Goal: Information Seeking & Learning: Learn about a topic

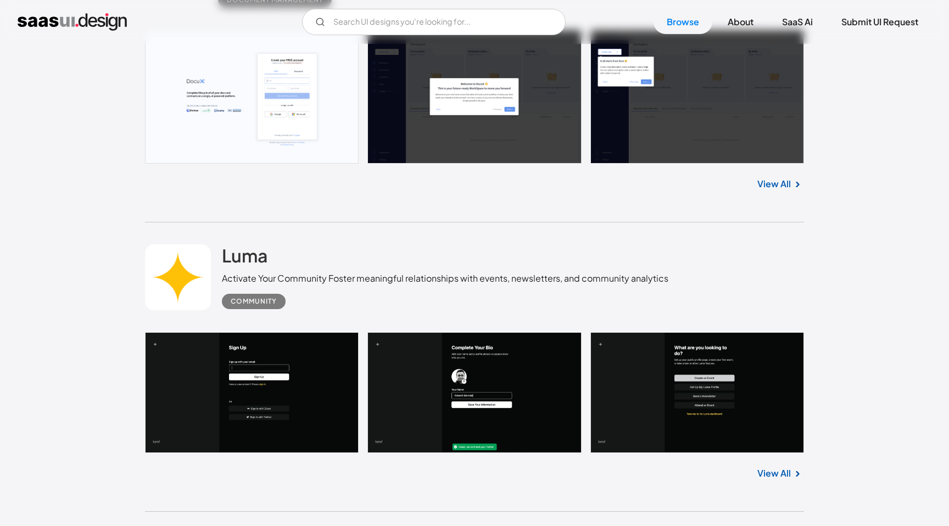
scroll to position [767, 0]
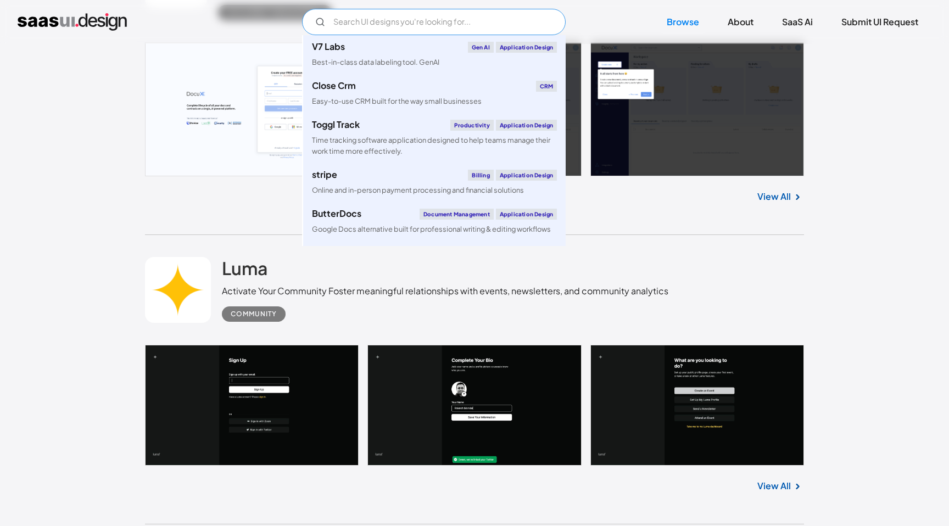
click at [455, 25] on input "Email Form" at bounding box center [434, 22] width 264 height 26
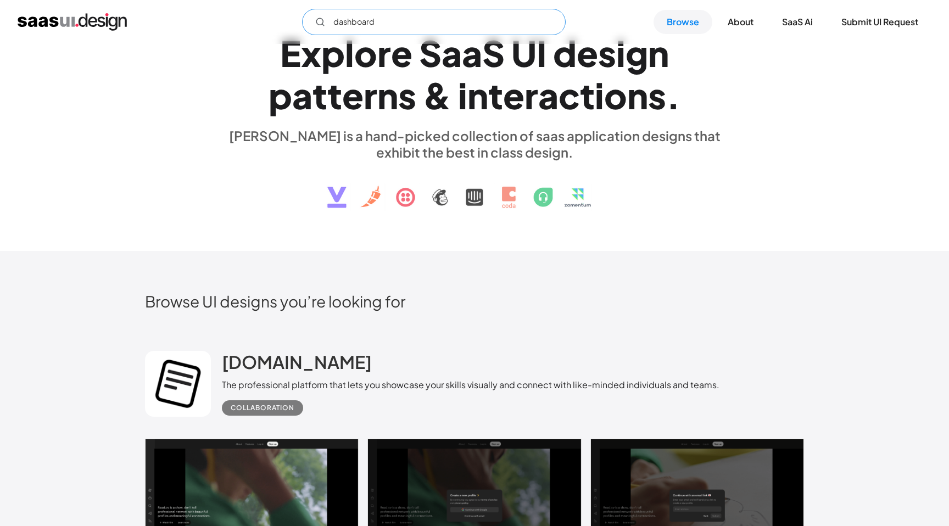
scroll to position [0, 0]
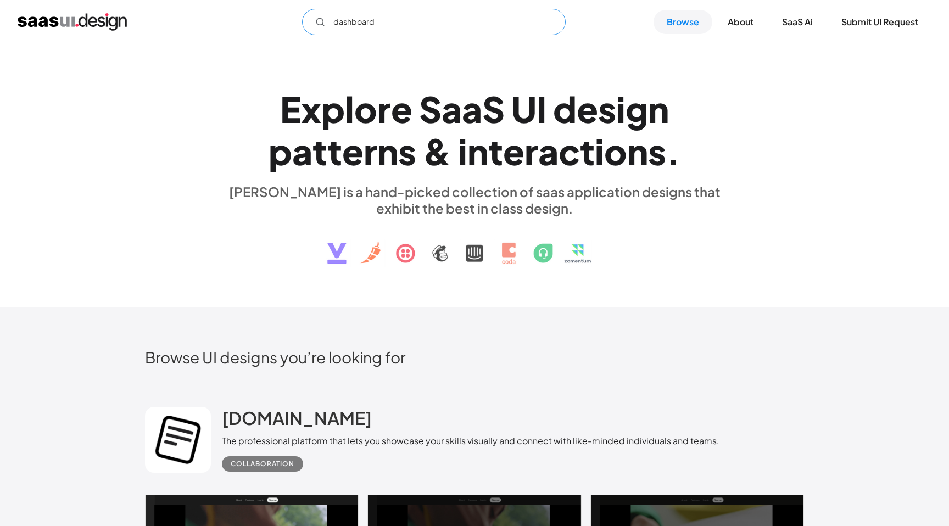
click at [461, 19] on input "dashboard" at bounding box center [434, 22] width 264 height 26
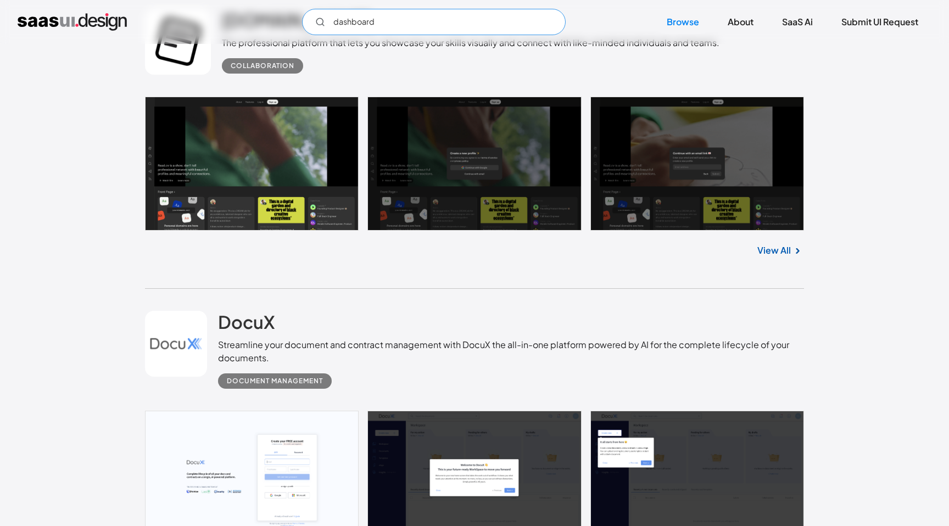
scroll to position [388, 0]
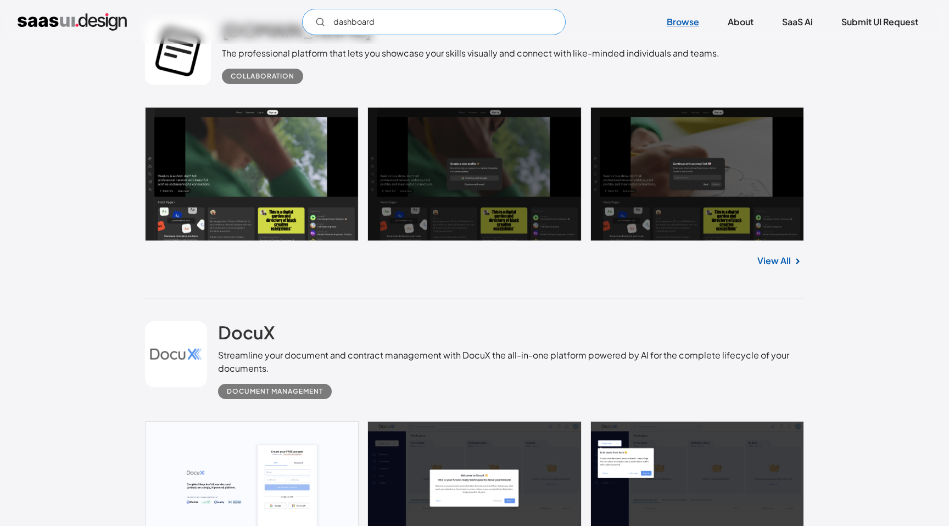
type input "dashboard"
click at [681, 19] on link "Browse" at bounding box center [683, 22] width 59 height 24
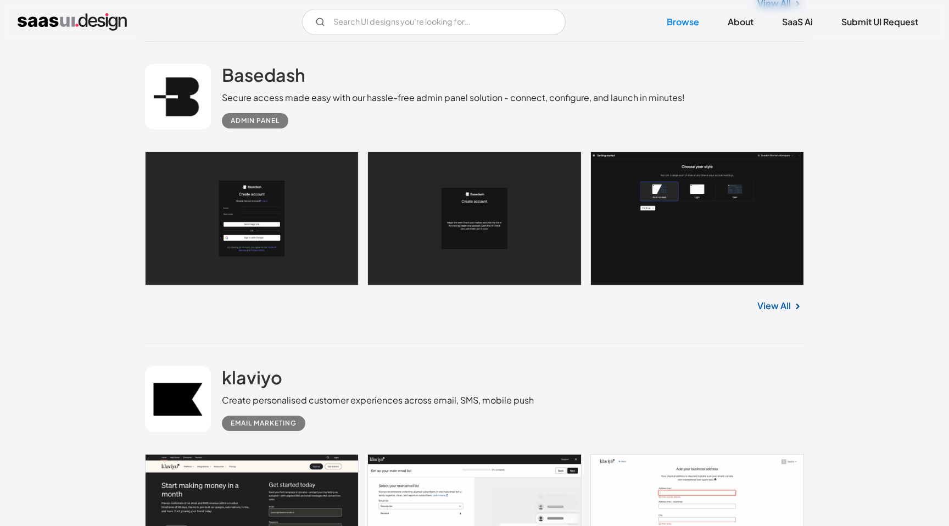
scroll to position [10210, 0]
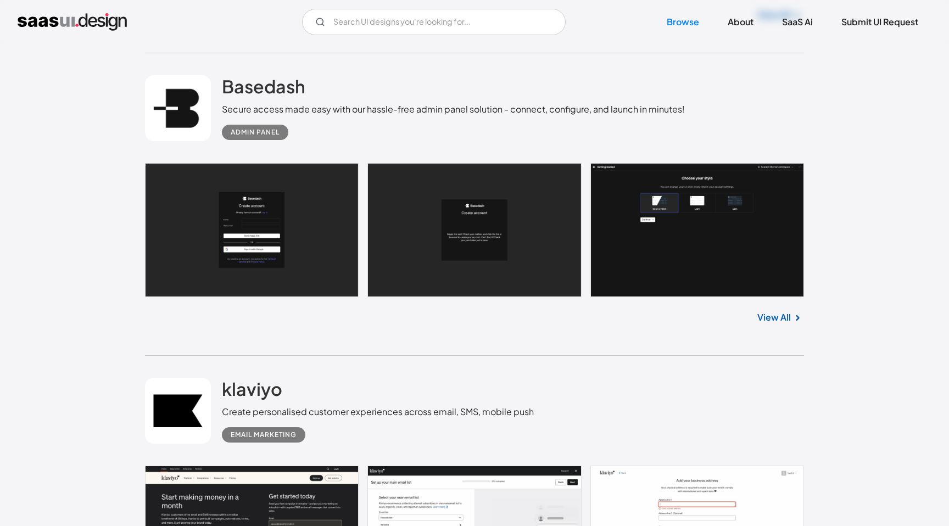
click at [781, 324] on link "View All" at bounding box center [775, 317] width 34 height 13
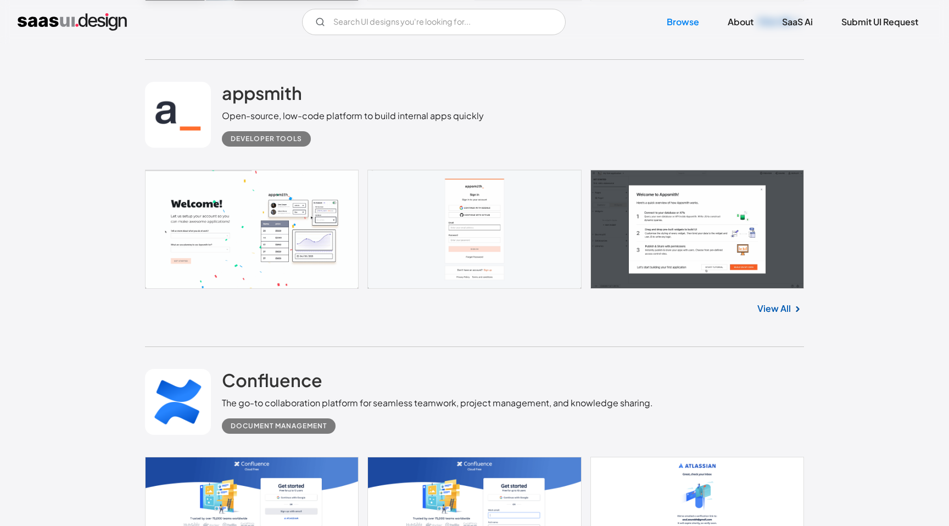
scroll to position [10802, 0]
click at [785, 316] on link "View All" at bounding box center [775, 309] width 34 height 13
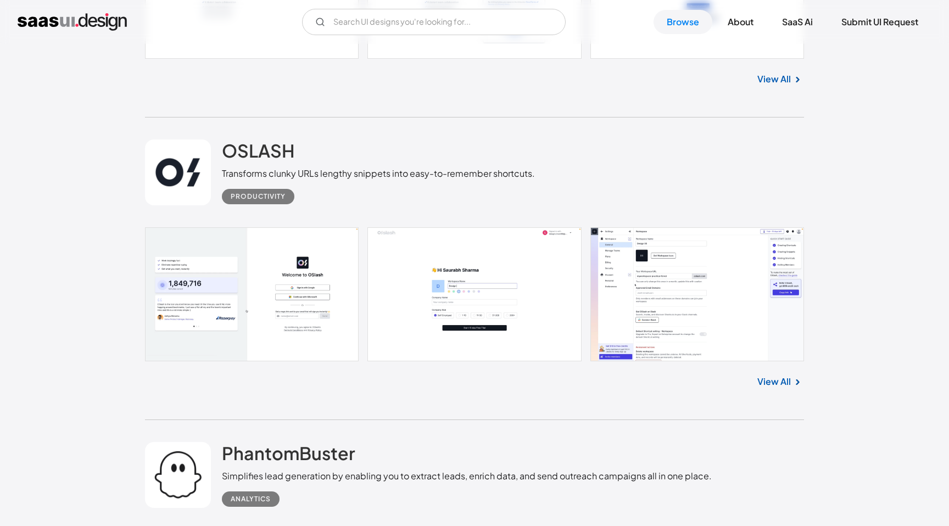
scroll to position [11354, 0]
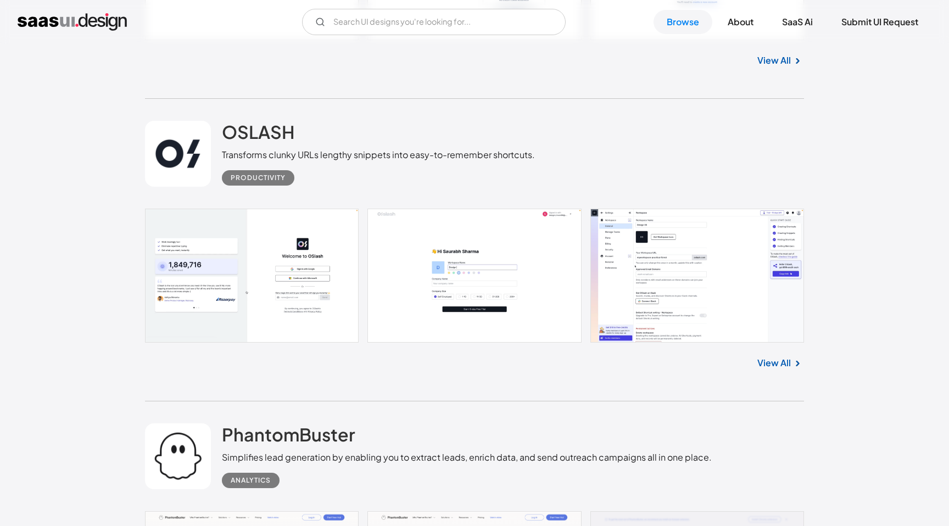
click at [789, 370] on link "View All" at bounding box center [775, 363] width 34 height 13
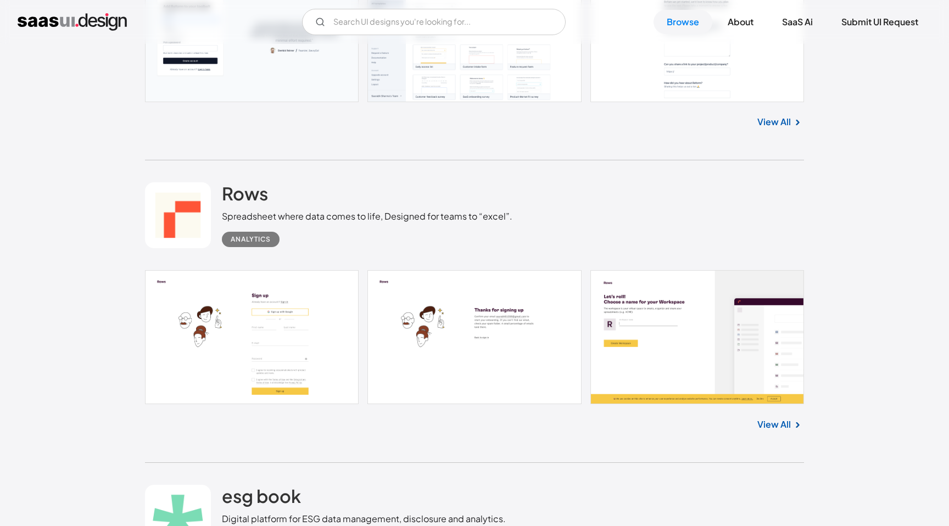
scroll to position [15130, 0]
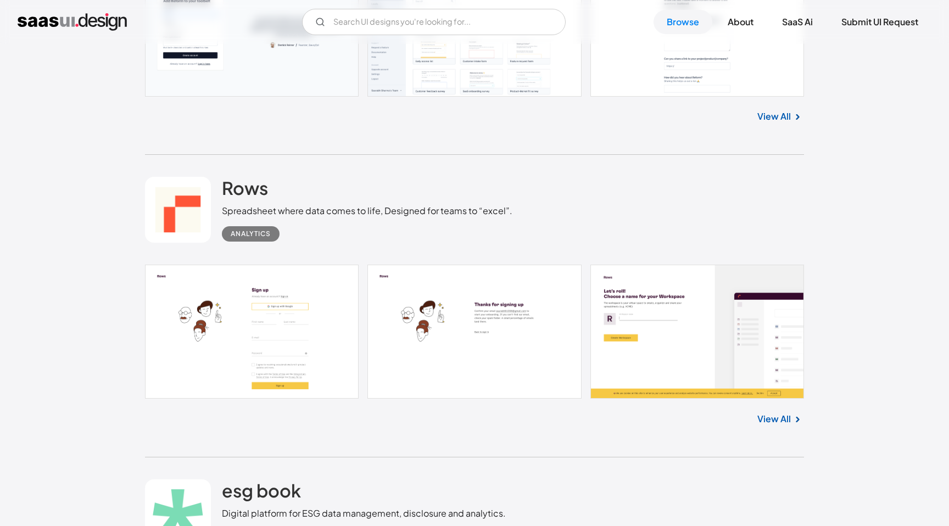
click at [786, 426] on link "View All" at bounding box center [775, 419] width 34 height 13
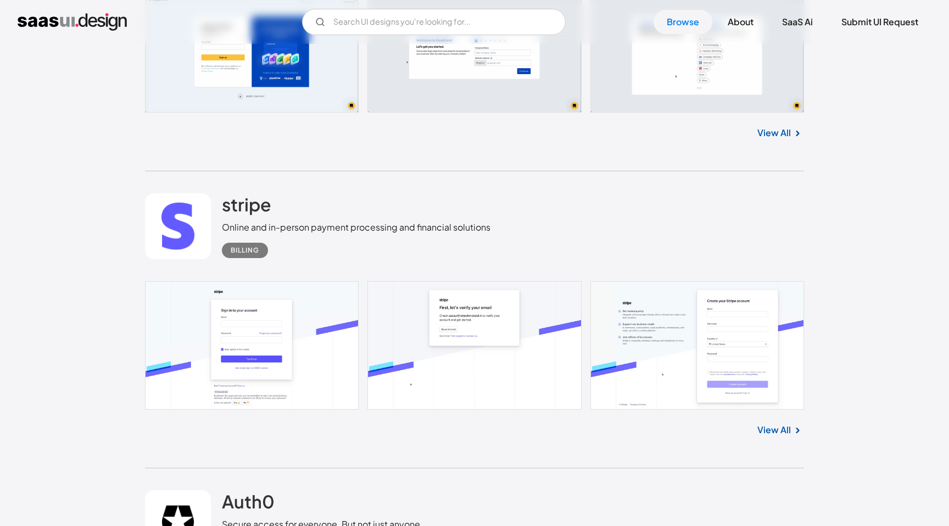
scroll to position [16892, 0]
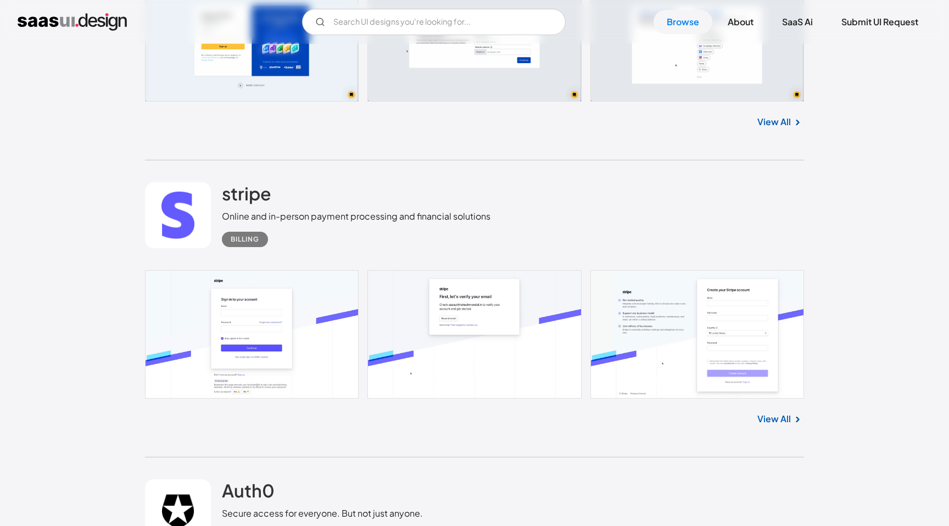
click at [780, 426] on link "View All" at bounding box center [775, 419] width 34 height 13
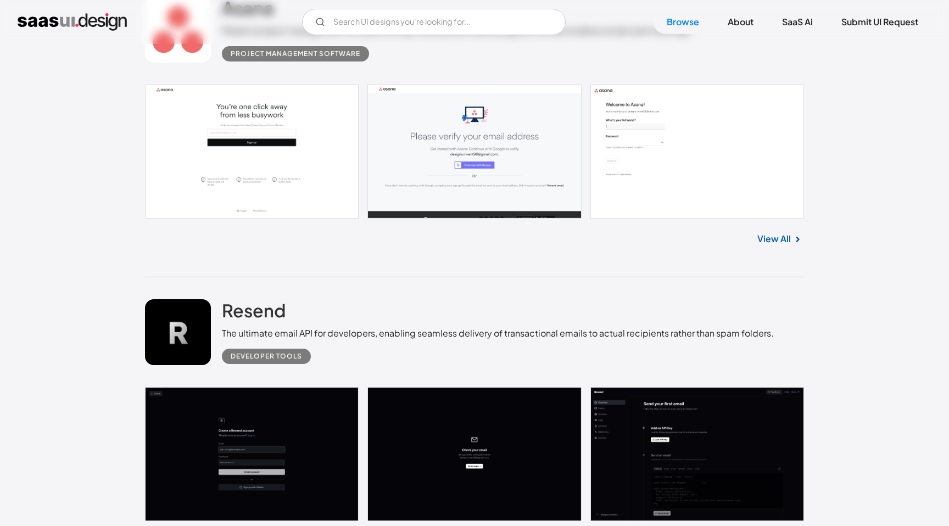
scroll to position [18228, 0]
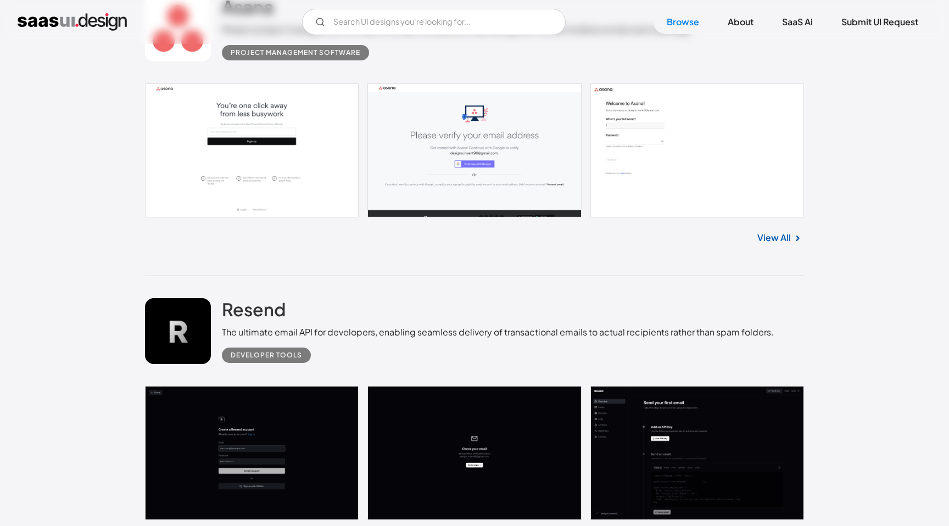
click at [781, 244] on link "View All" at bounding box center [775, 237] width 34 height 13
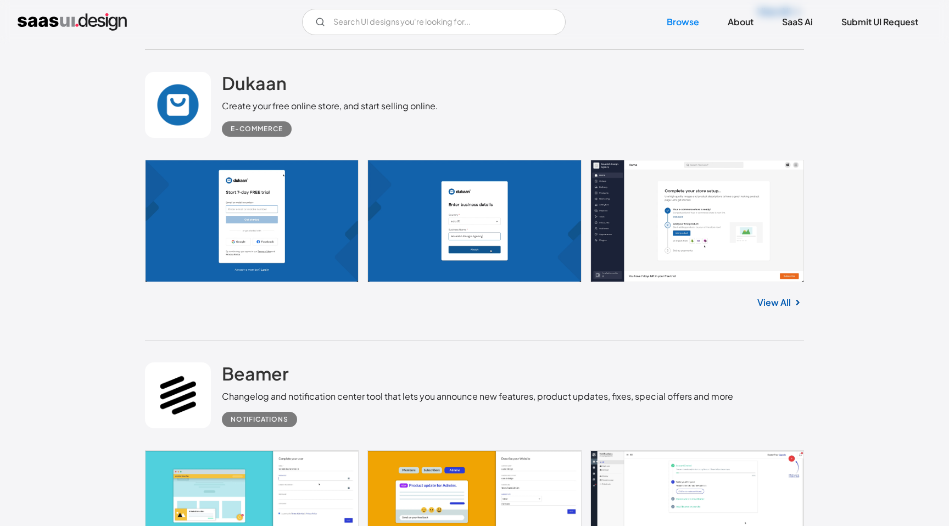
click at [574, 112] on div "Dukaan Create your free online store, and start selling online. E-commerce" at bounding box center [474, 105] width 659 height 110
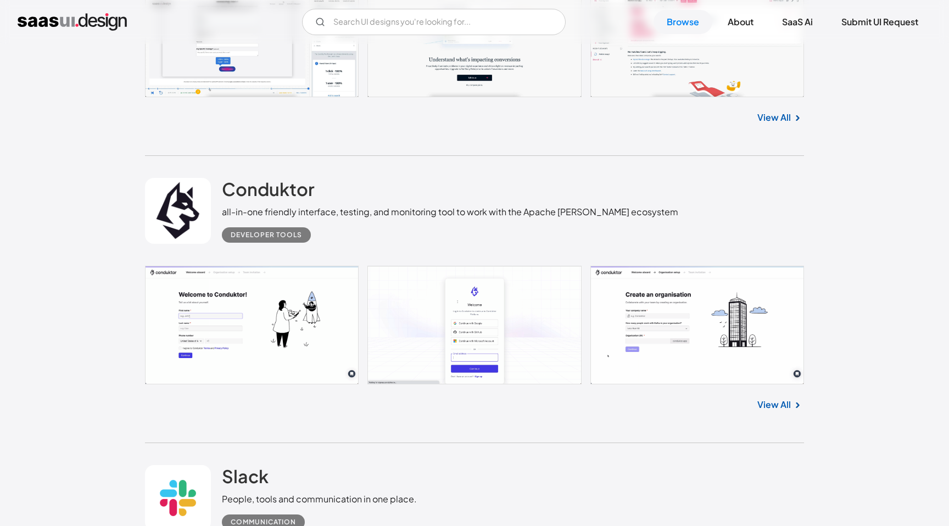
scroll to position [27556, 0]
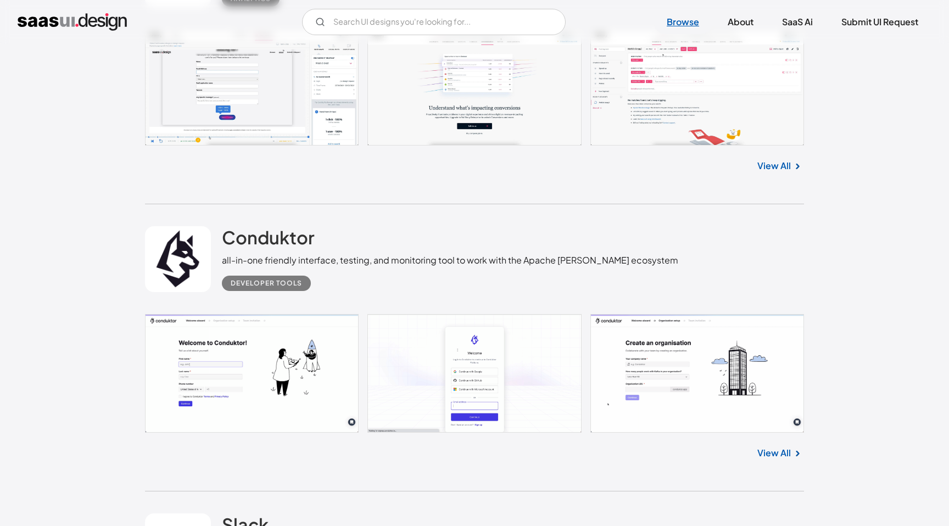
click at [671, 19] on link "Browse" at bounding box center [683, 22] width 59 height 24
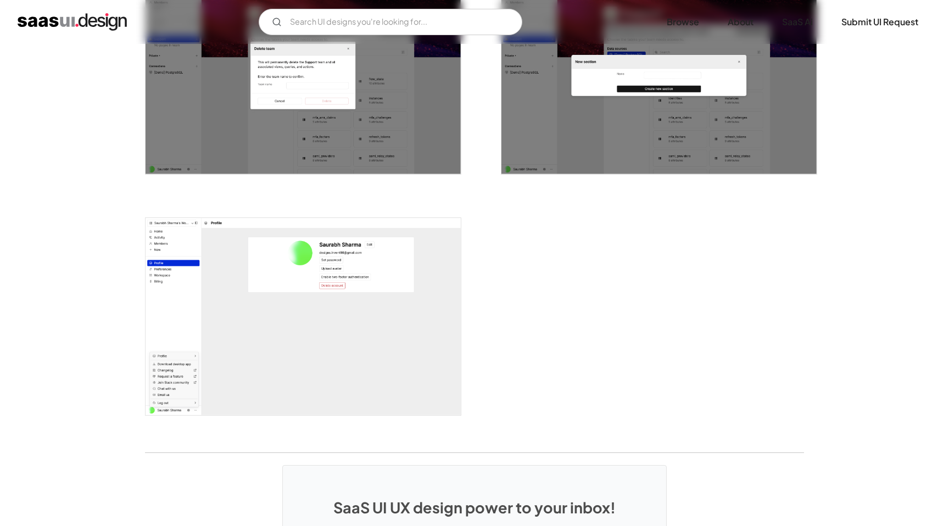
scroll to position [2207, 0]
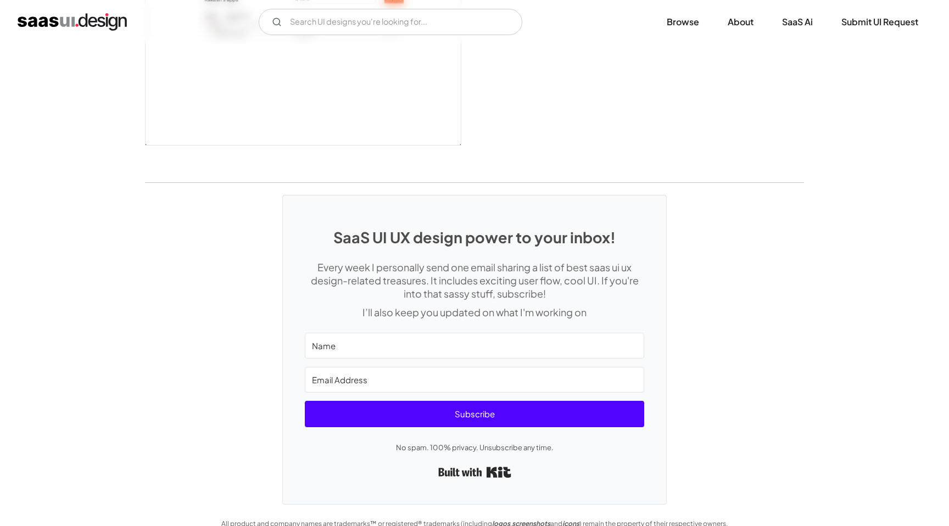
scroll to position [2922, 0]
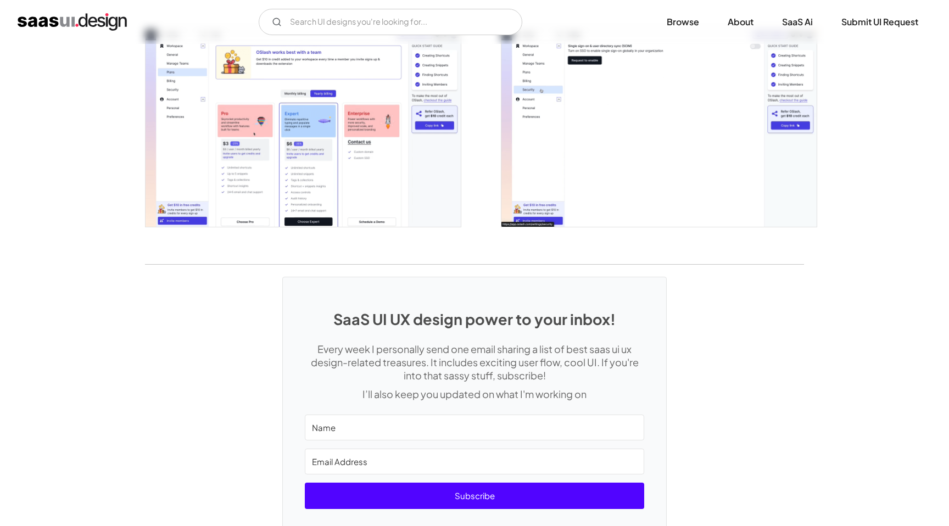
scroll to position [2494, 0]
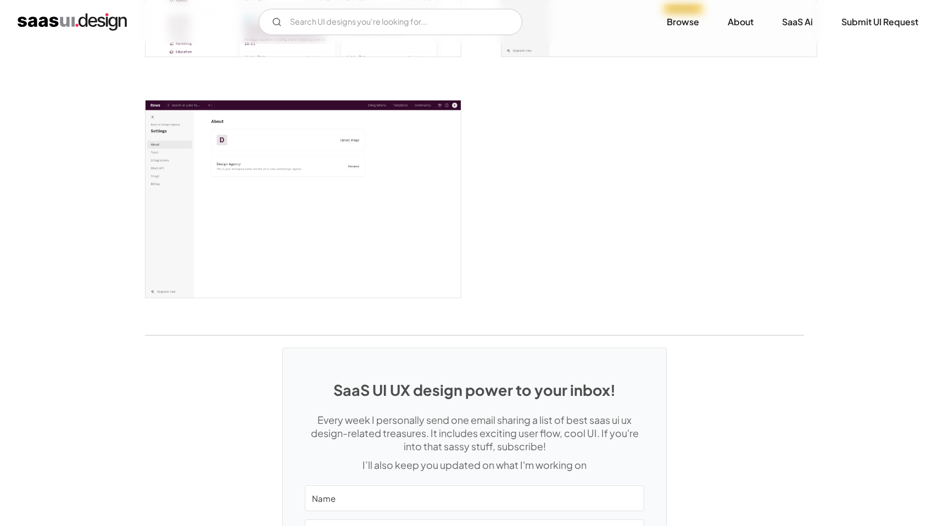
scroll to position [2813, 0]
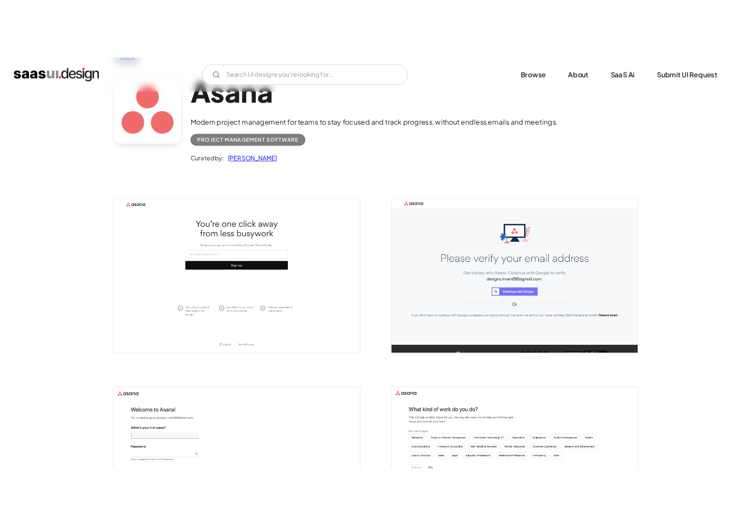
scroll to position [68, 0]
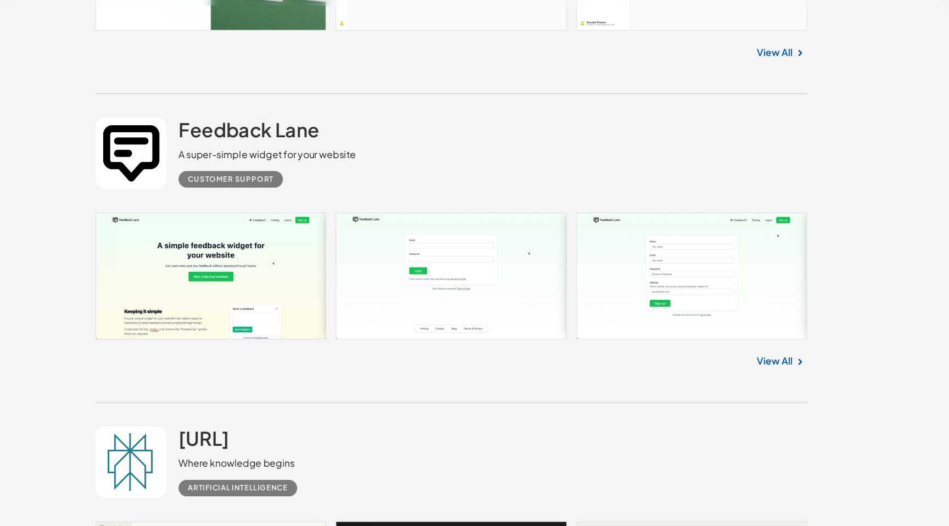
scroll to position [23908, 0]
